Goal: Information Seeking & Learning: Learn about a topic

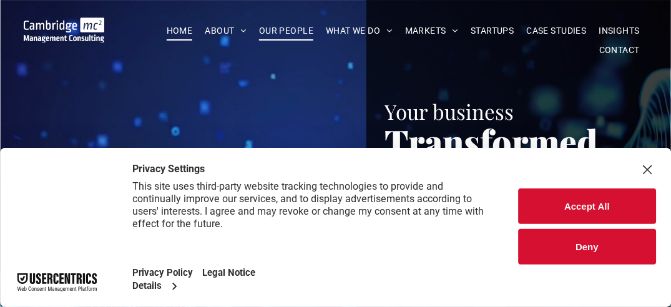
click at [280, 25] on span "OUR PEOPLE" at bounding box center [286, 30] width 54 height 19
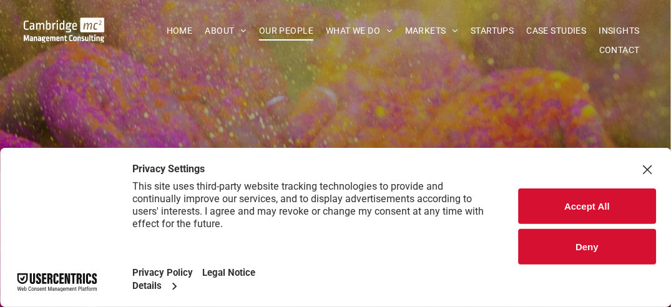
click at [584, 202] on button "Accept All" at bounding box center [587, 206] width 138 height 36
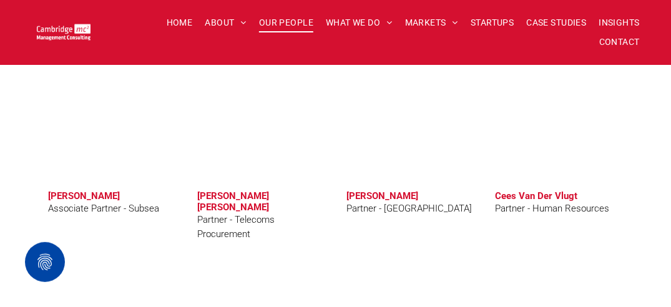
scroll to position [3370, 0]
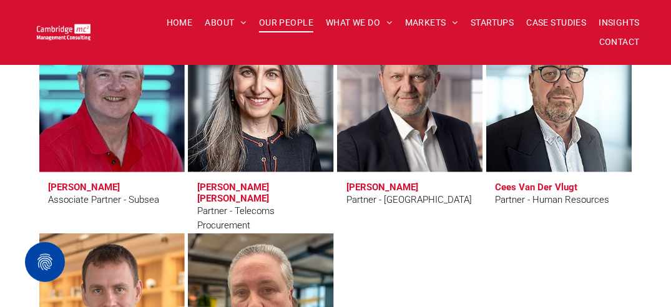
click at [92, 197] on div "Associate Partner - Subsea" at bounding box center [104, 200] width 111 height 14
click at [89, 185] on h3 "[PERSON_NAME]" at bounding box center [85, 187] width 72 height 11
click at [104, 107] on link at bounding box center [111, 97] width 155 height 159
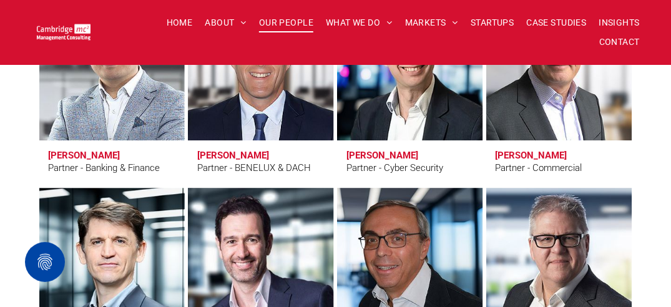
scroll to position [2746, 0]
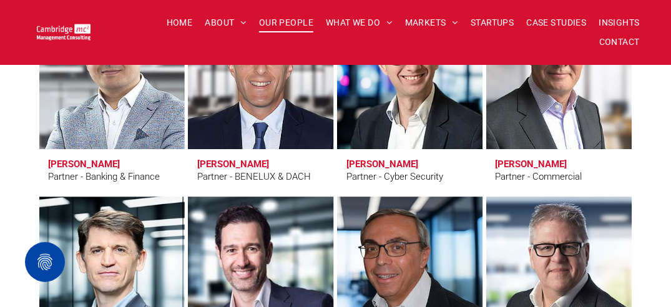
click at [77, 165] on h3 "[PERSON_NAME]" at bounding box center [85, 164] width 72 height 11
click at [84, 106] on link at bounding box center [111, 74] width 155 height 159
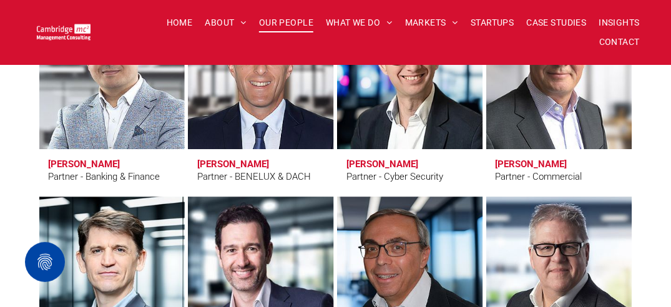
click at [532, 165] on h3 "Ray Coppin" at bounding box center [531, 164] width 72 height 11
click at [539, 135] on link at bounding box center [559, 74] width 155 height 159
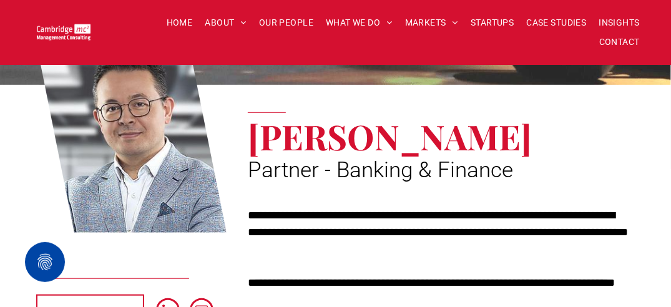
scroll to position [125, 0]
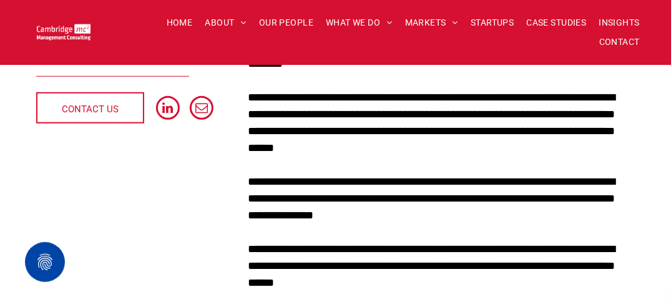
scroll to position [374, 0]
